Goal: Task Accomplishment & Management: Manage account settings

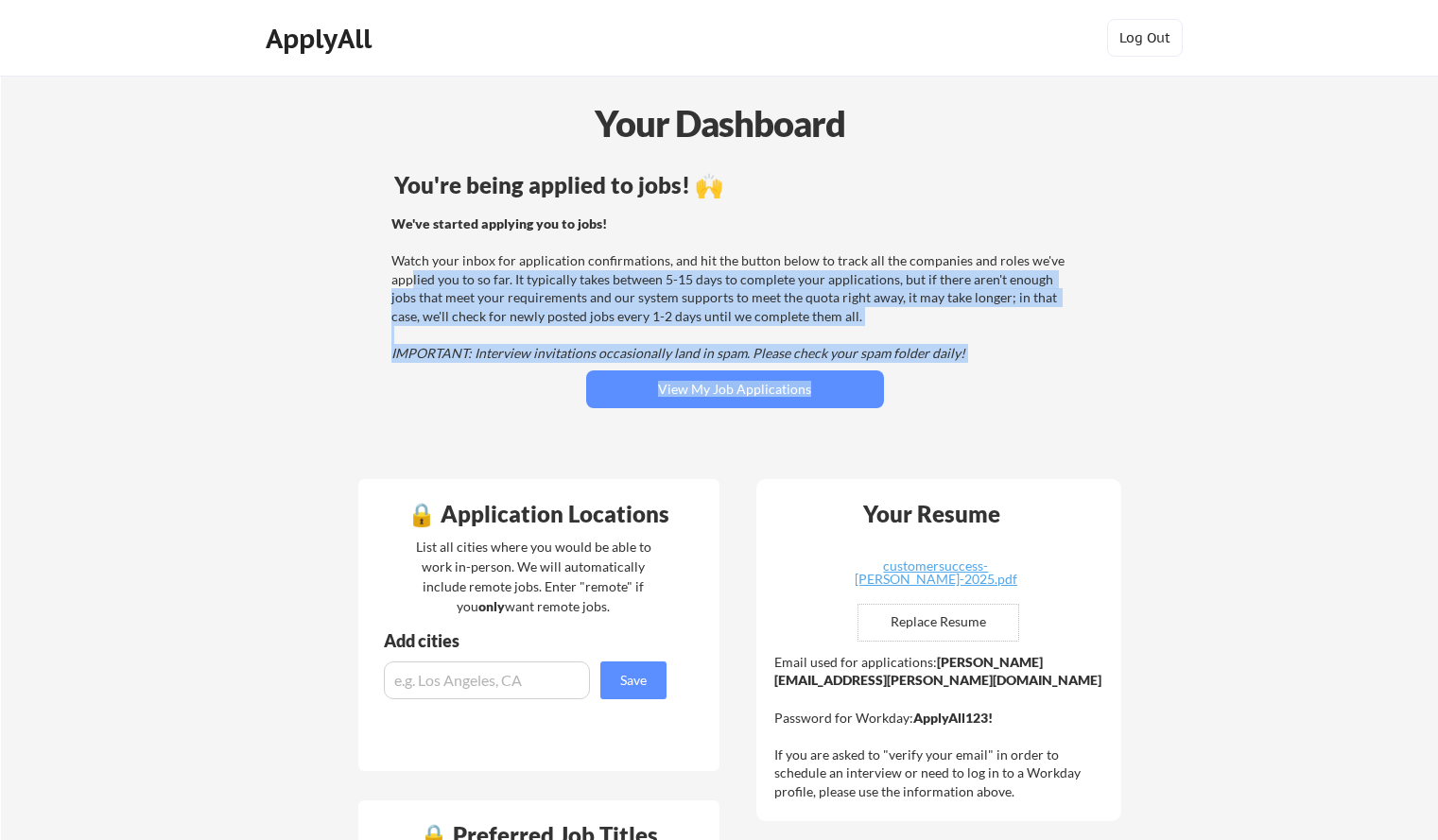
drag, startPoint x: 409, startPoint y: 280, endPoint x: 388, endPoint y: 388, distance: 110.0
click at [388, 388] on div "You're being applied to jobs! 🙌 We've started applying you to jobs! Watch your …" at bounding box center [735, 315] width 763 height 301
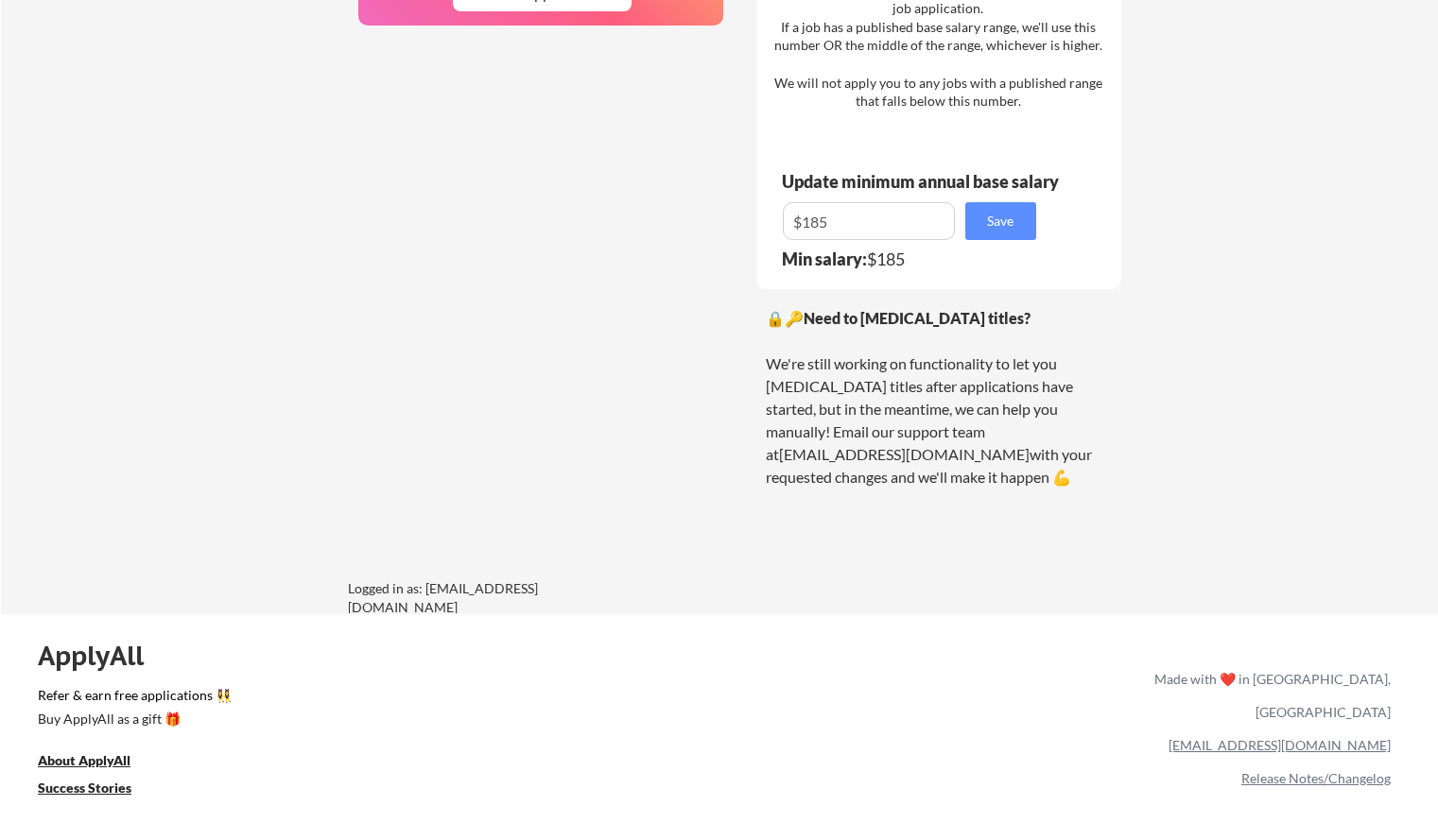
scroll to position [1173, 0]
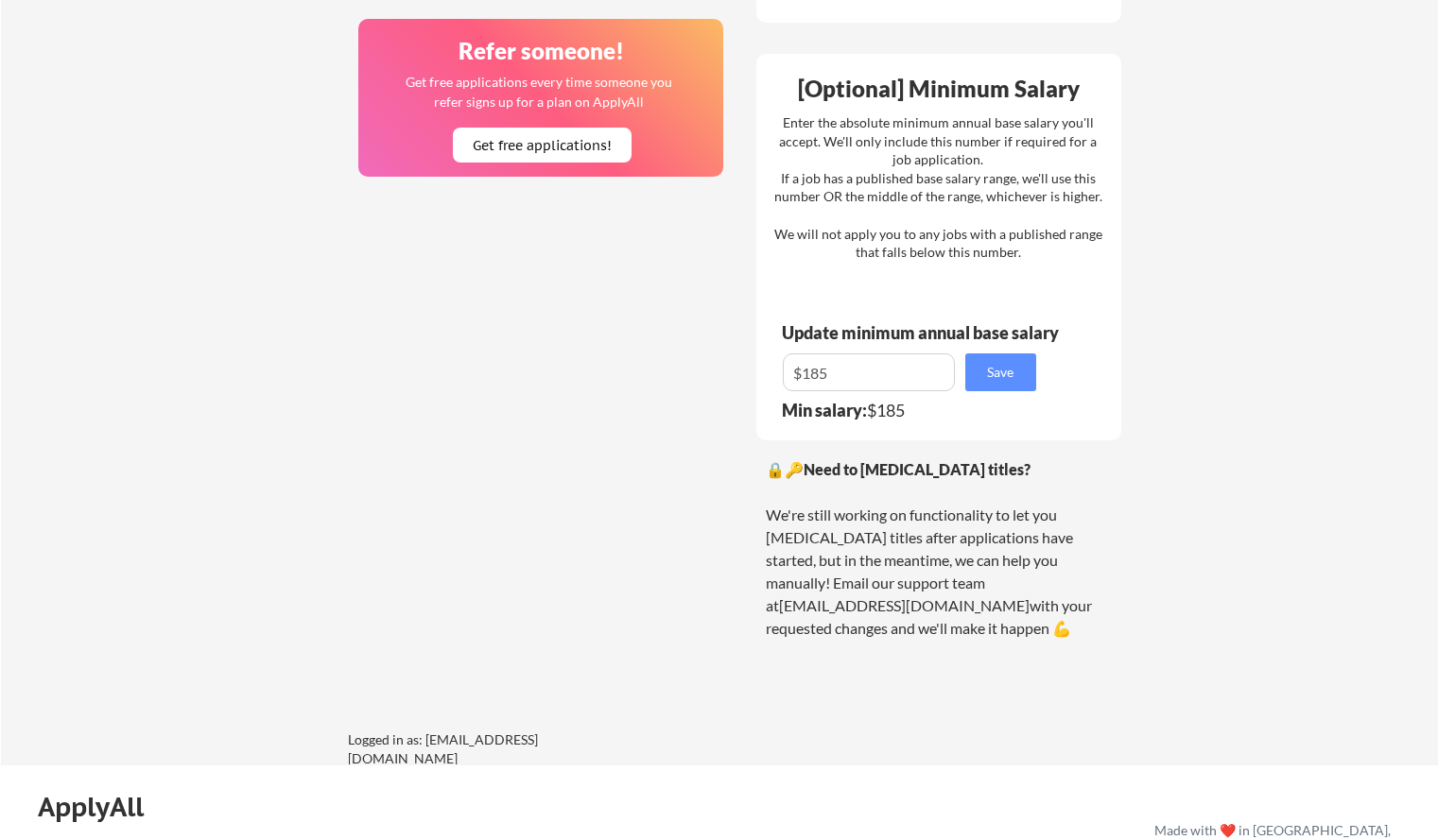
drag, startPoint x: 872, startPoint y: 585, endPoint x: 1007, endPoint y: 592, distance: 135.2
click at [1007, 592] on div "🔒🔑 Need to [MEDICAL_DATA] titles? We're still working on functionality to let y…" at bounding box center [939, 549] width 346 height 181
copy div "[EMAIL_ADDRESS][DOMAIN_NAME]"
